Goal: Navigation & Orientation: Find specific page/section

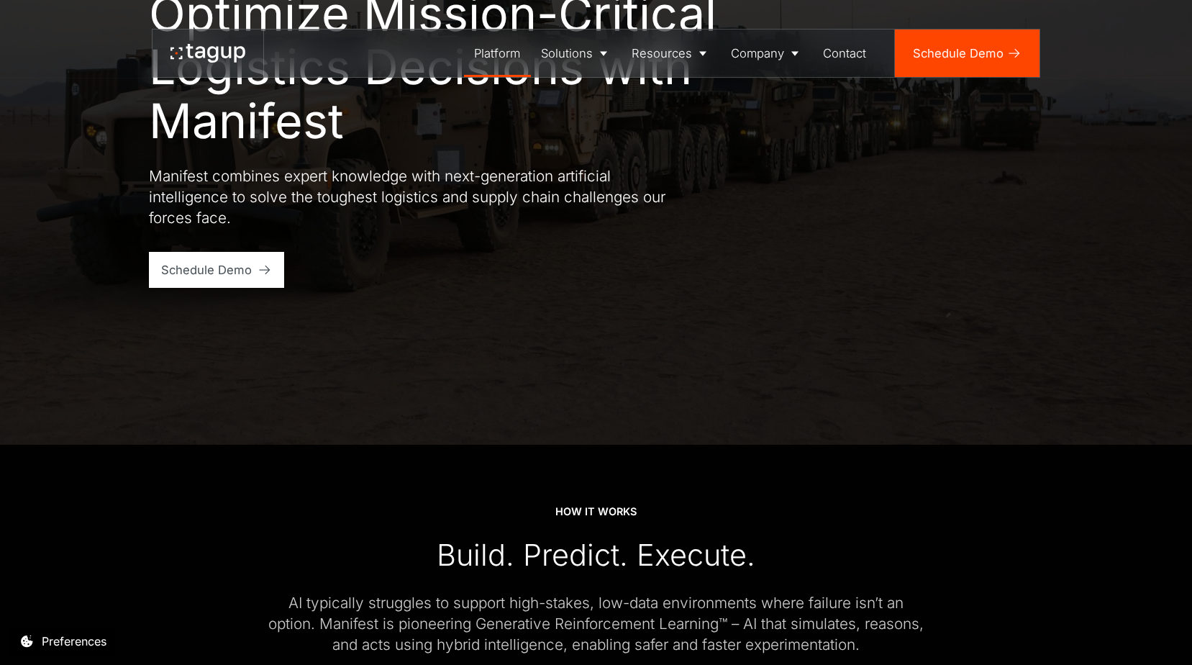
scroll to position [216, 0]
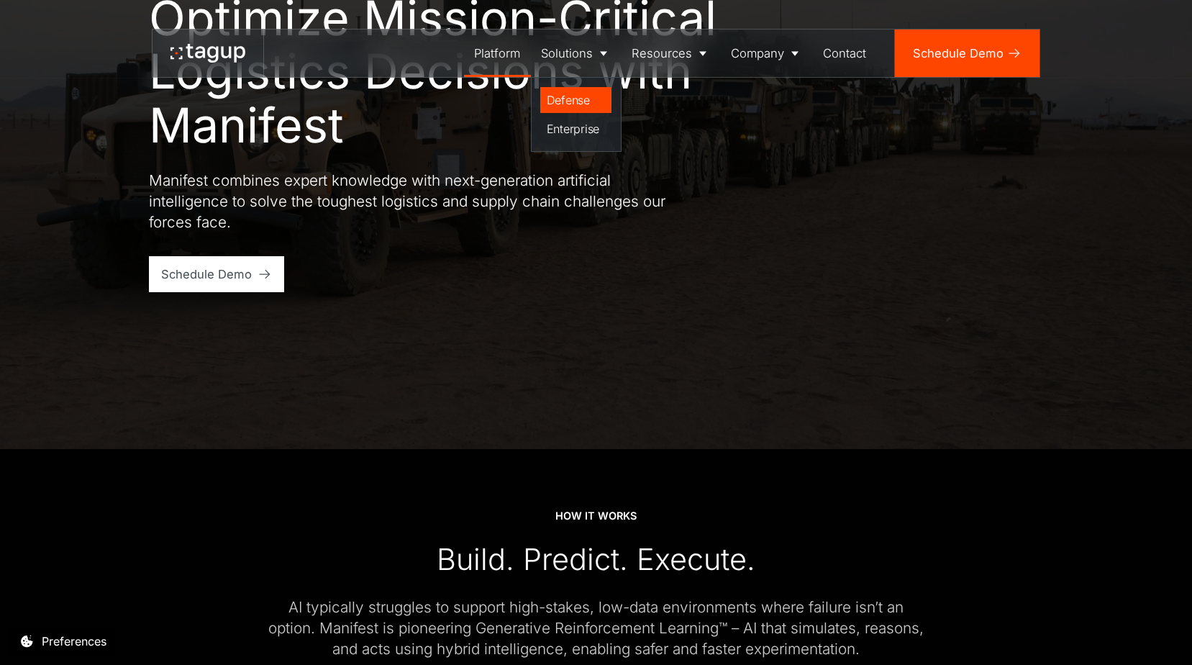
click at [573, 96] on div "Defense" at bounding box center [576, 99] width 59 height 17
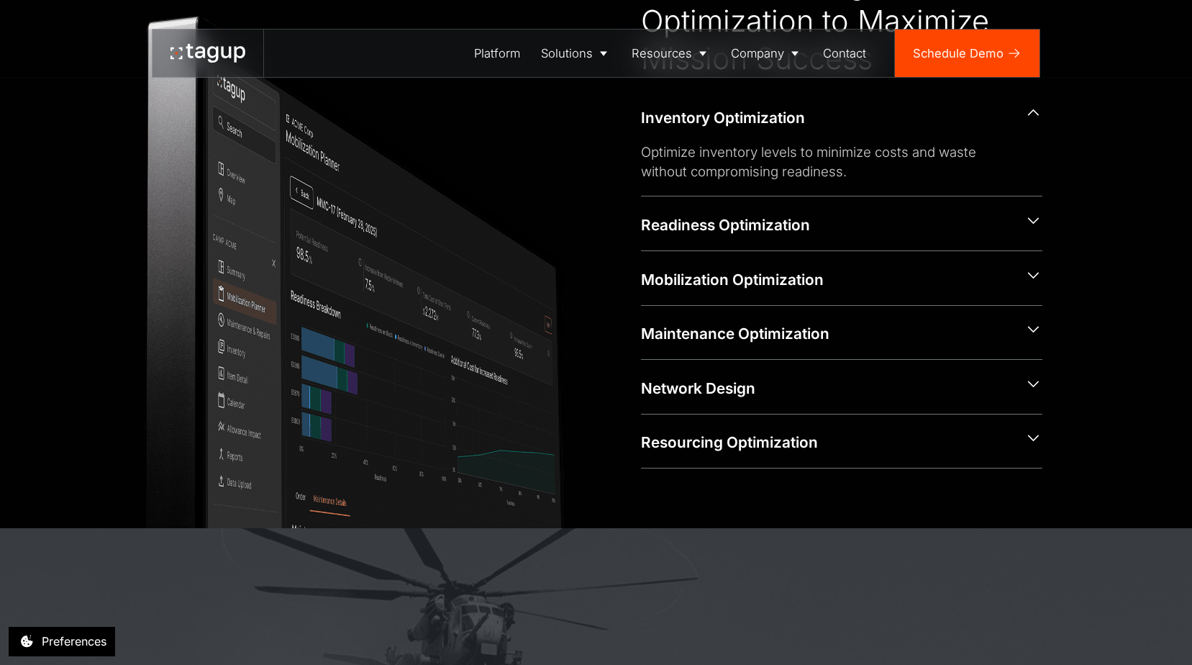
scroll to position [719, 0]
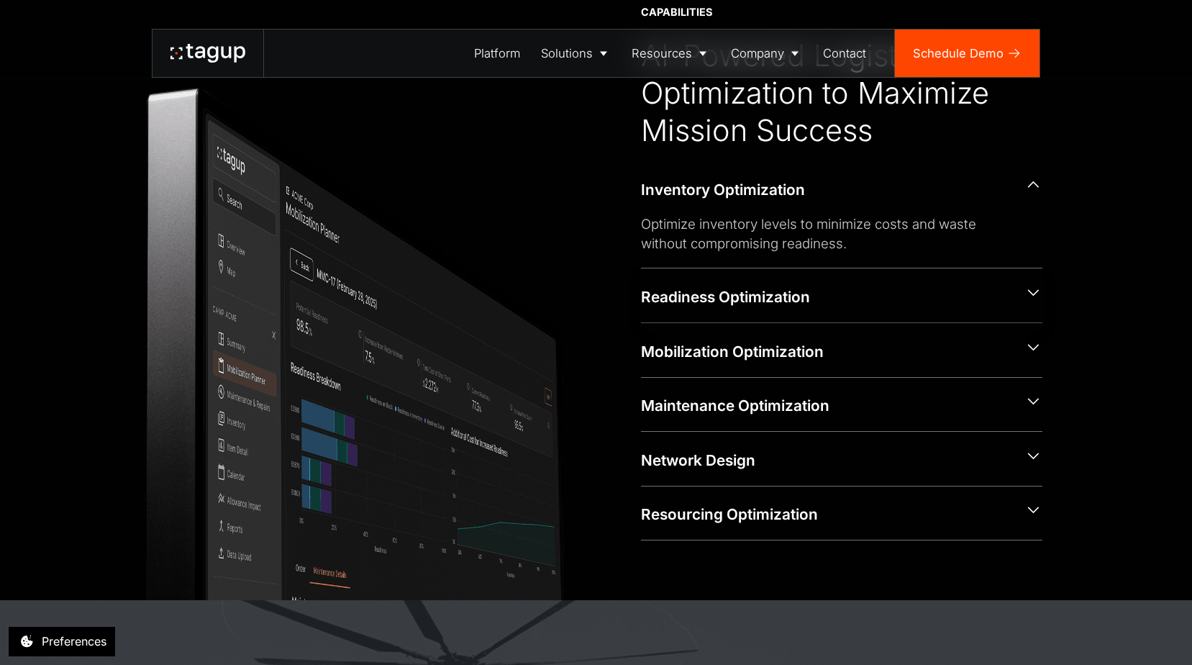
click at [1032, 296] on icon at bounding box center [1034, 292] width 18 height 18
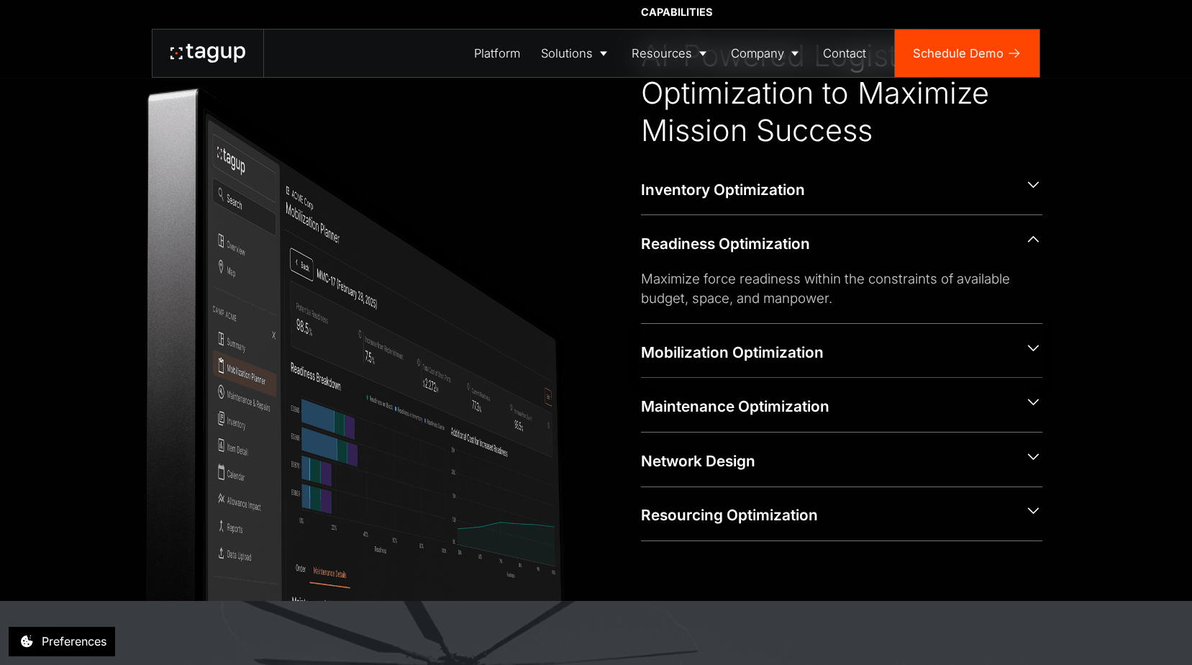
click at [1035, 350] on icon at bounding box center [1033, 347] width 12 height 6
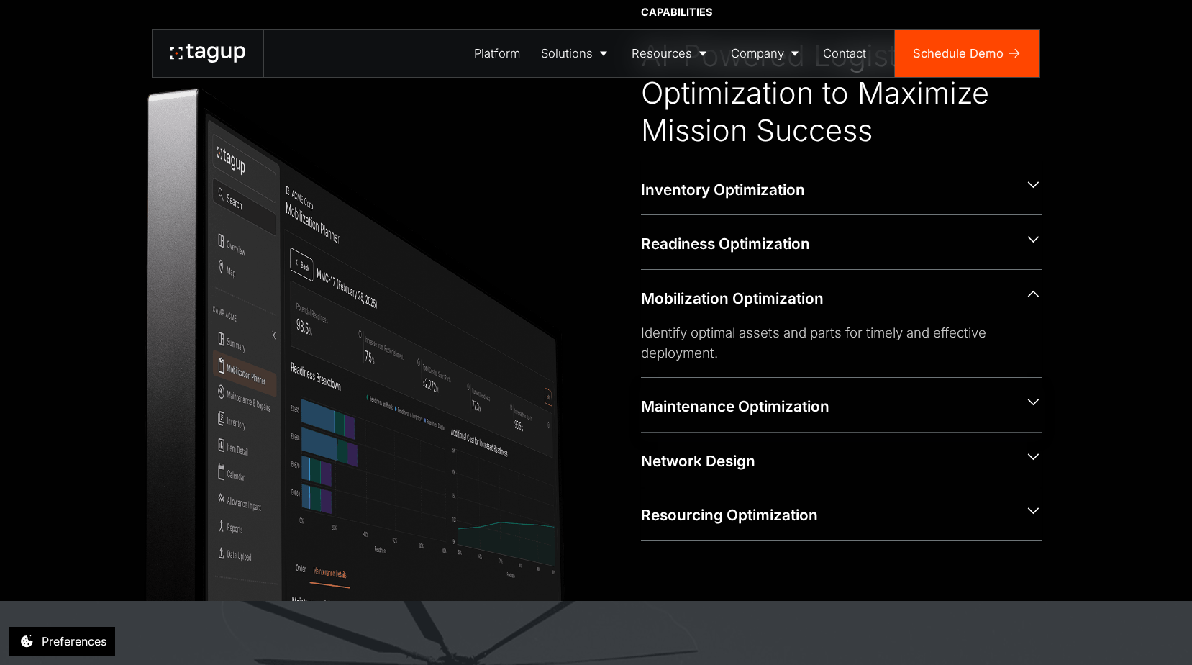
click at [1037, 406] on icon at bounding box center [1034, 402] width 18 height 18
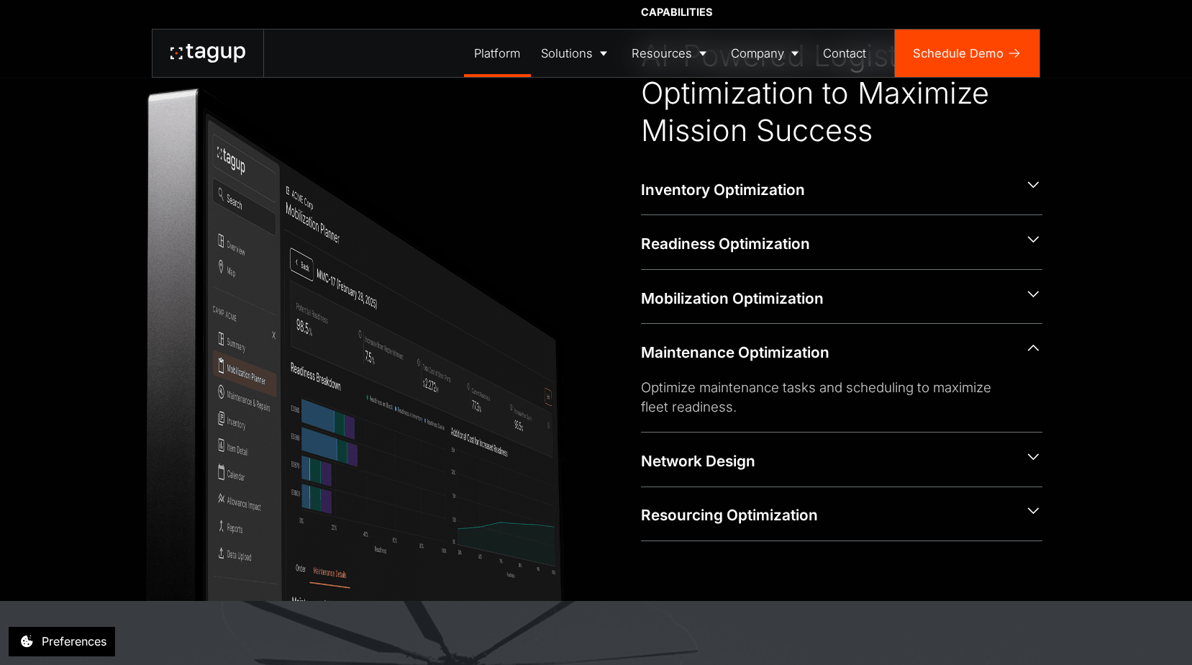
click at [500, 56] on div "Platform" at bounding box center [497, 54] width 46 height 18
